Goal: Task Accomplishment & Management: Manage account settings

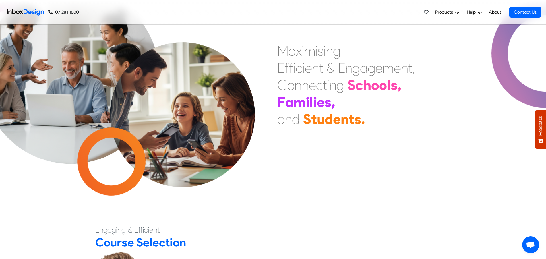
scroll to position [46, 0]
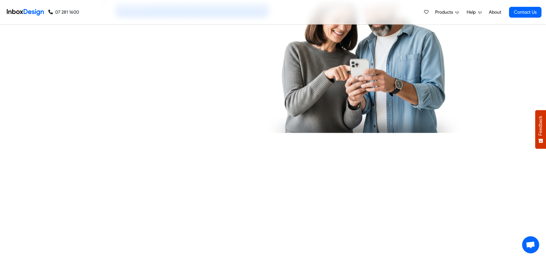
checkbox input "true"
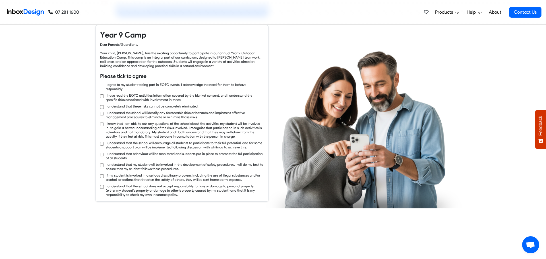
checkbox input "true"
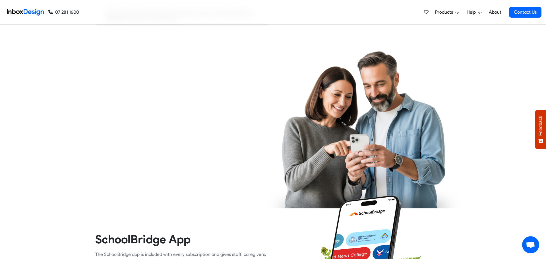
checkbox input "true"
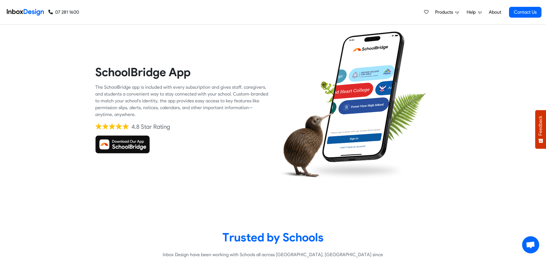
checkbox input "true"
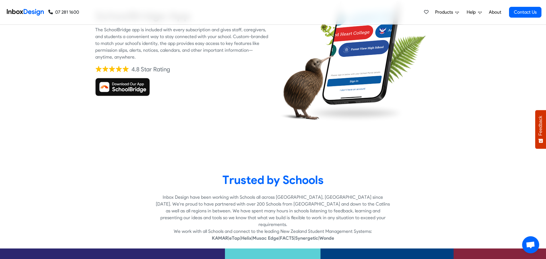
checkbox input "true"
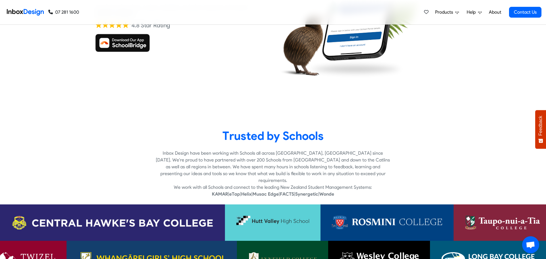
checkbox input "true"
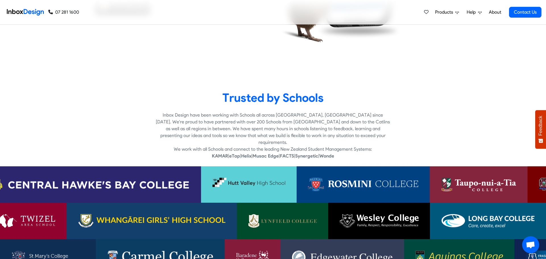
checkbox input "true"
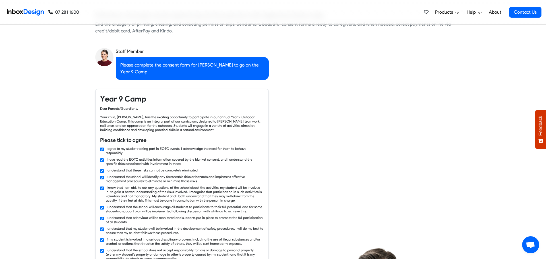
checkbox input "false"
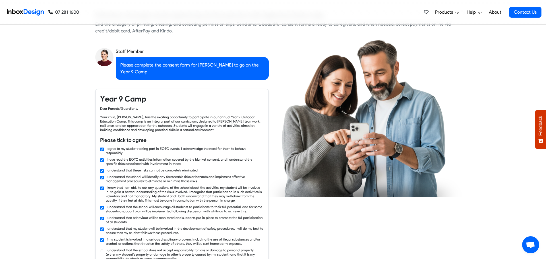
checkbox input "false"
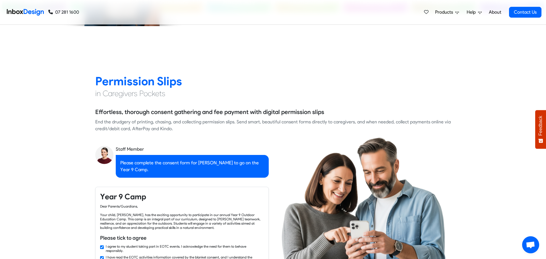
checkbox input "false"
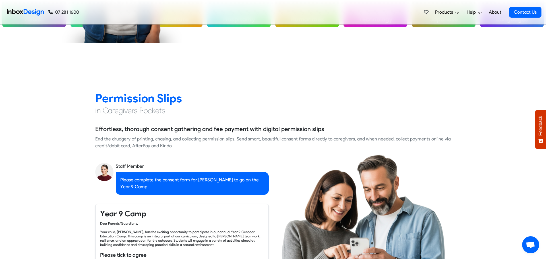
checkbox input "false"
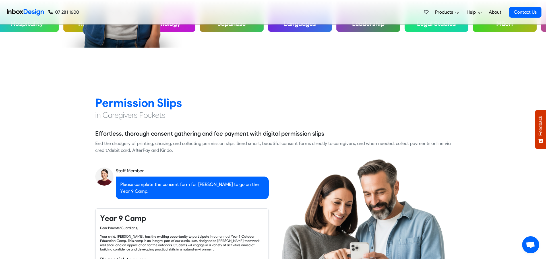
checkbox input "false"
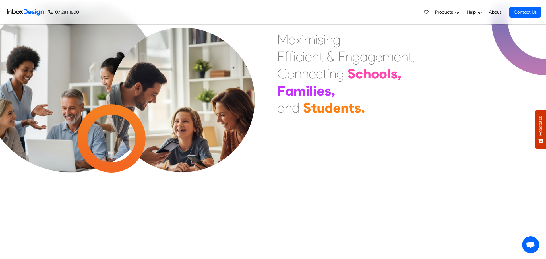
checkbox input "false"
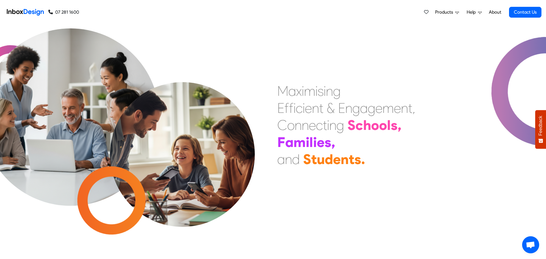
checkbox input "false"
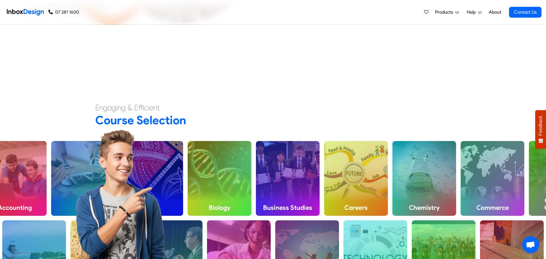
scroll to position [167, 0]
